Goal: Information Seeking & Learning: Learn about a topic

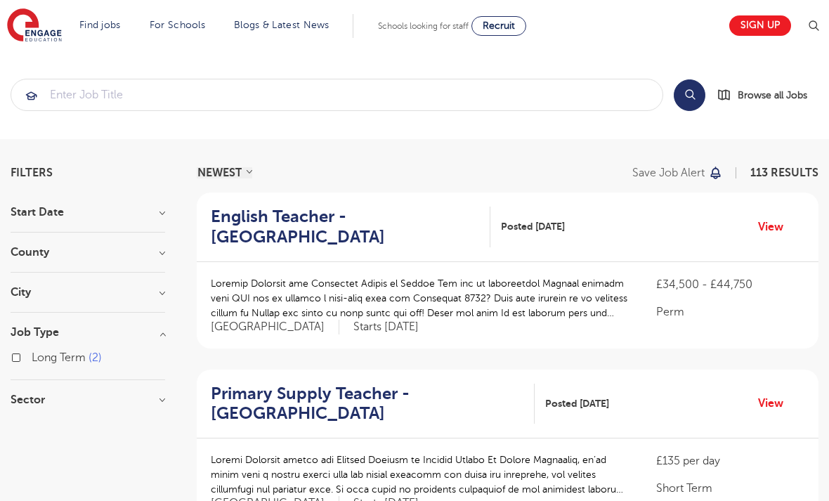
scroll to position [75, 0]
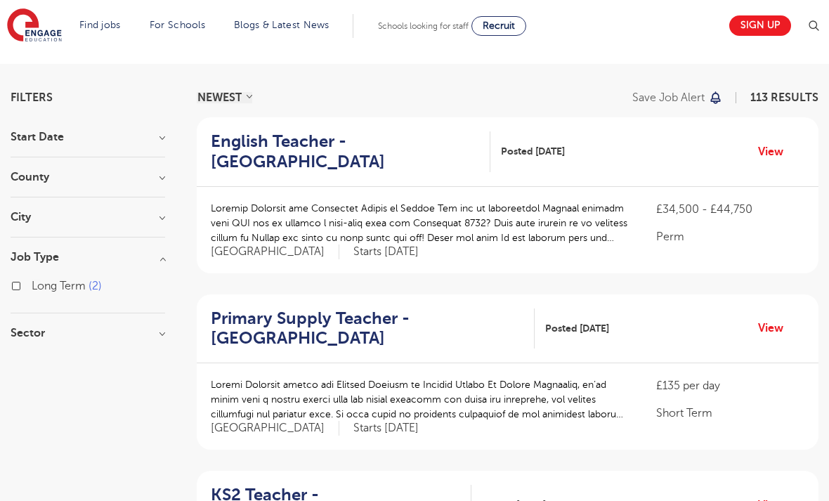
click at [0, 0] on link "Secondary school roles" at bounding box center [0, 0] width 0 height 0
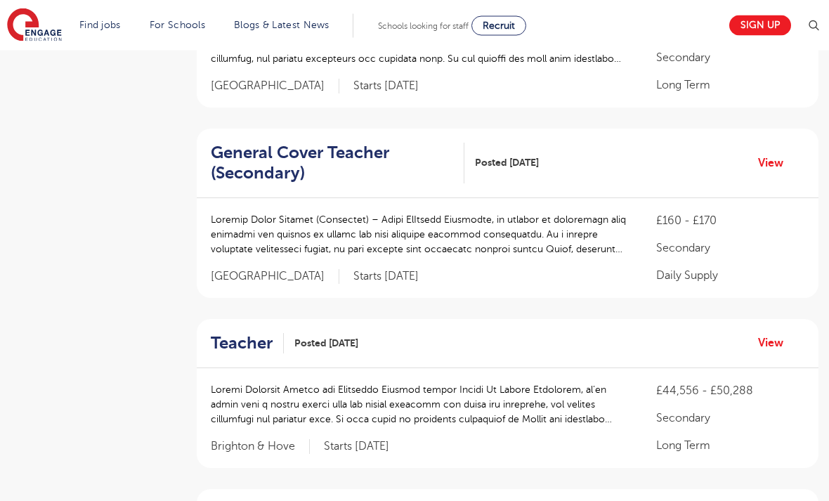
scroll to position [593, 0]
click at [273, 169] on h2 "General Cover Teacher (Secondary)" at bounding box center [332, 163] width 242 height 41
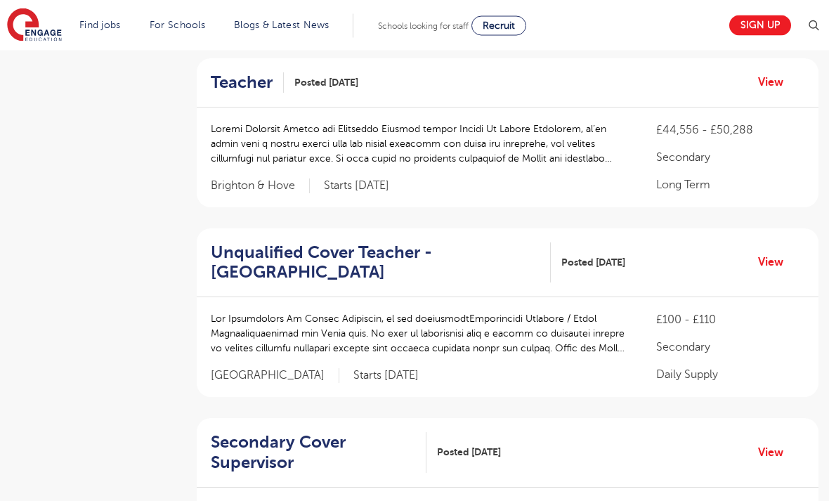
scroll to position [854, 0]
click at [228, 257] on h2 "Unqualified Cover Teacher - Leeds" at bounding box center [375, 262] width 329 height 41
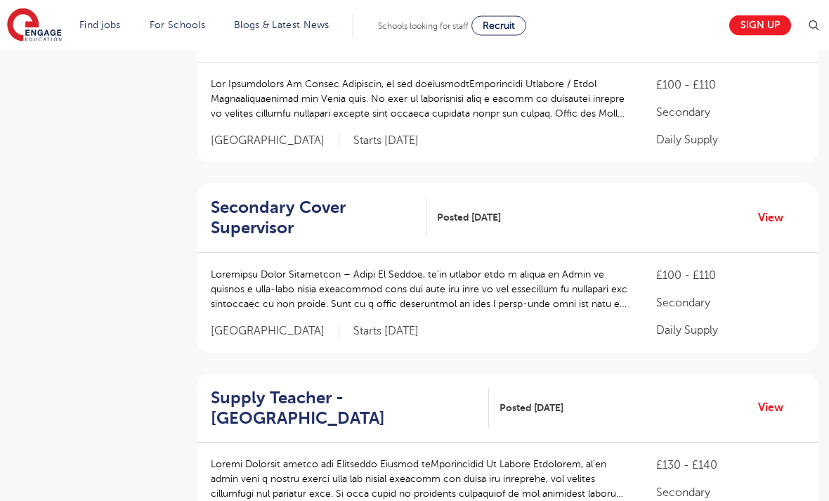
scroll to position [1089, 0]
click at [235, 212] on h2 "Secondary Cover Supervisor" at bounding box center [313, 217] width 204 height 41
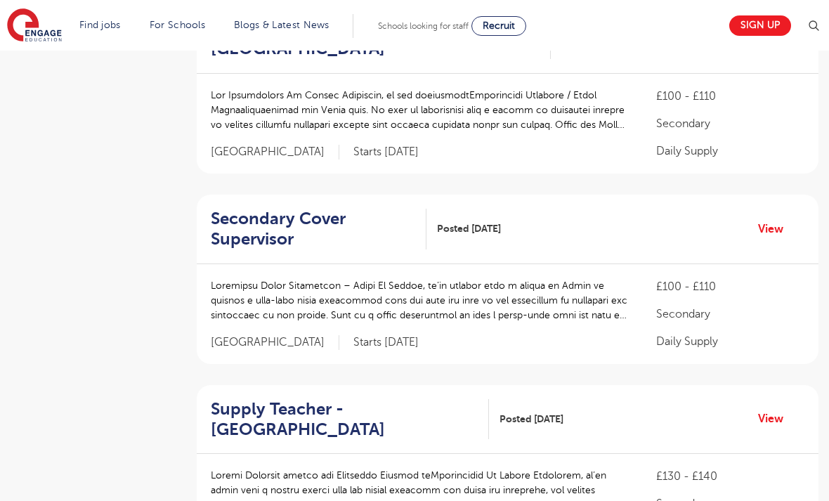
scroll to position [1076, 0]
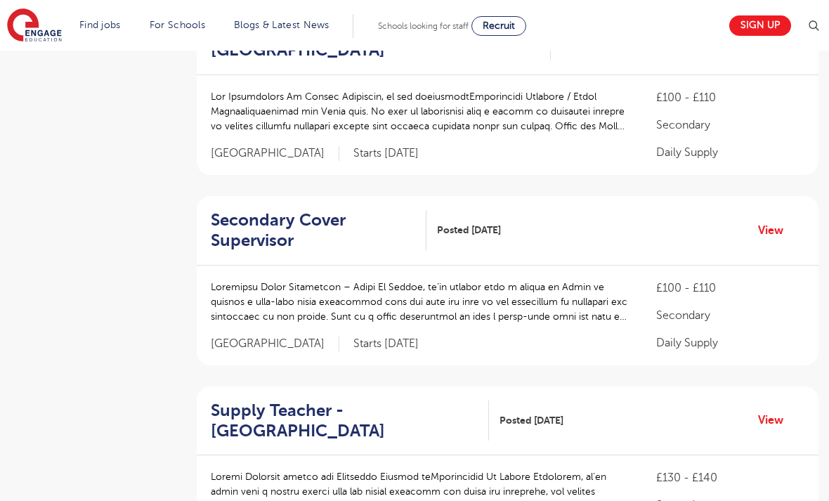
click at [813, 25] on img at bounding box center [813, 26] width 17 height 17
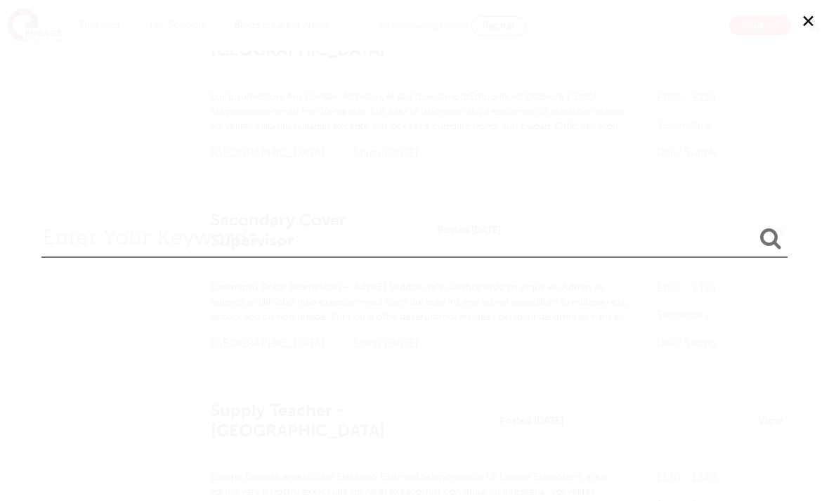
click at [450, 241] on input "search" at bounding box center [414, 235] width 746 height 46
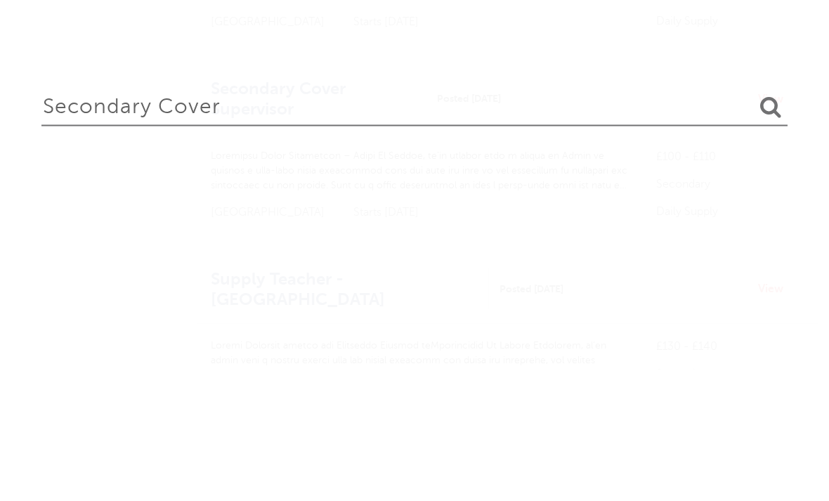
type input "Secondary cover"
click at [770, 226] on button "submit" at bounding box center [771, 239] width 34 height 26
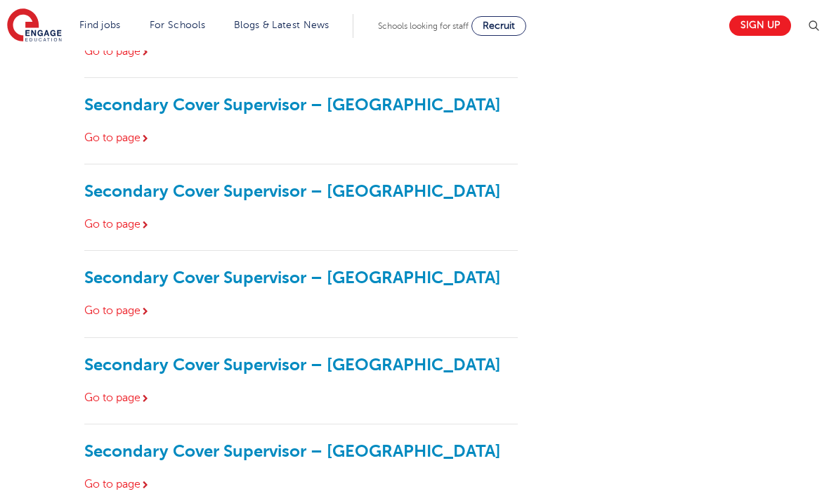
scroll to position [291, 0]
